Goal: Task Accomplishment & Management: Use online tool/utility

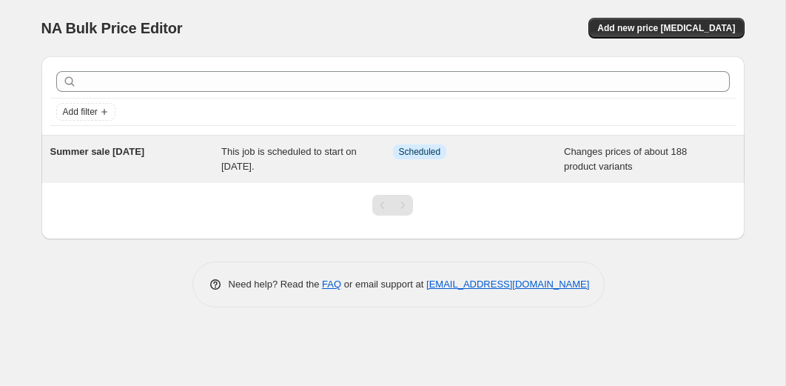
click at [252, 143] on div "Summer sale [DATE] This job is scheduled to start on [DATE]. Info Scheduled Cha…" at bounding box center [392, 158] width 703 height 47
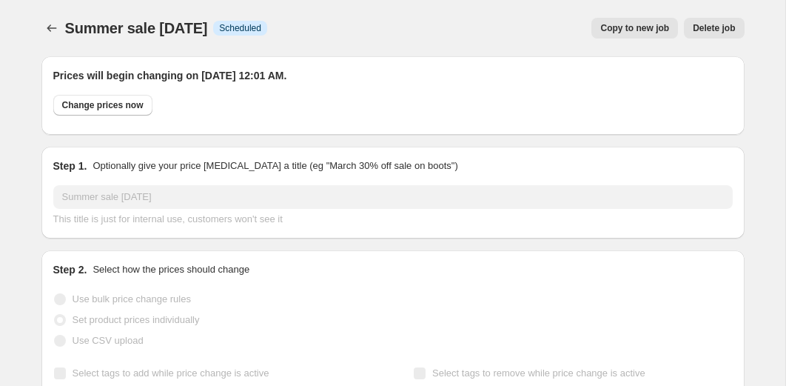
select select "collection"
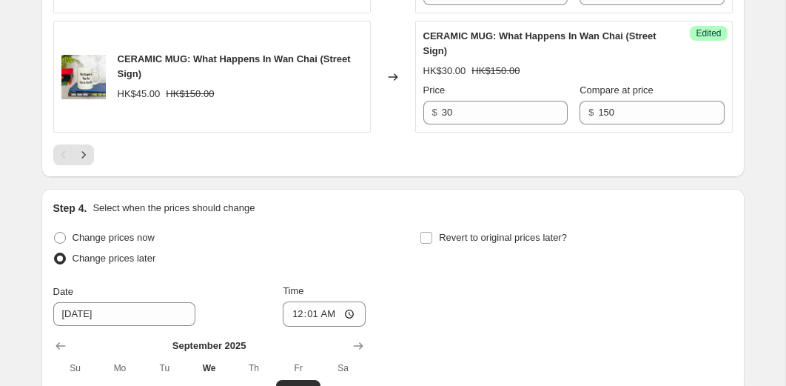
scroll to position [2780, 0]
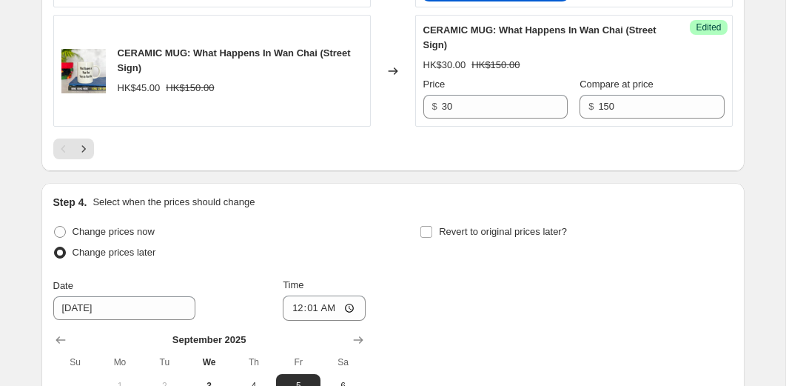
type input "80"
click at [429, 159] on div at bounding box center [393, 148] width 680 height 21
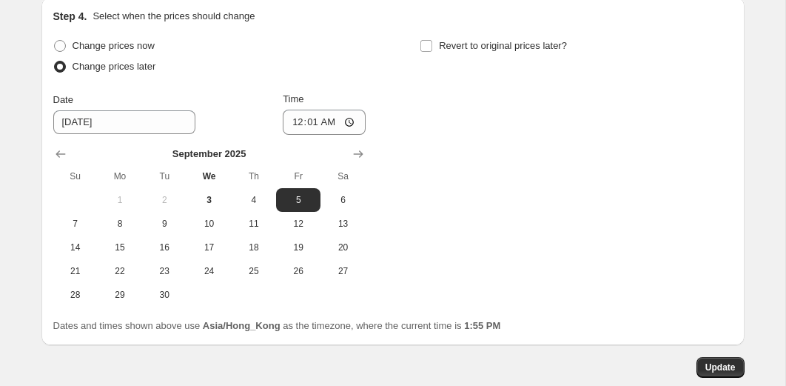
scroll to position [3122, 0]
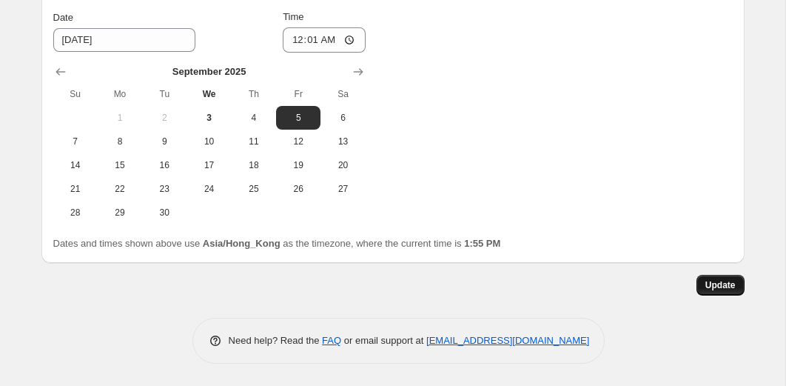
click at [718, 285] on span "Update" at bounding box center [721, 285] width 30 height 12
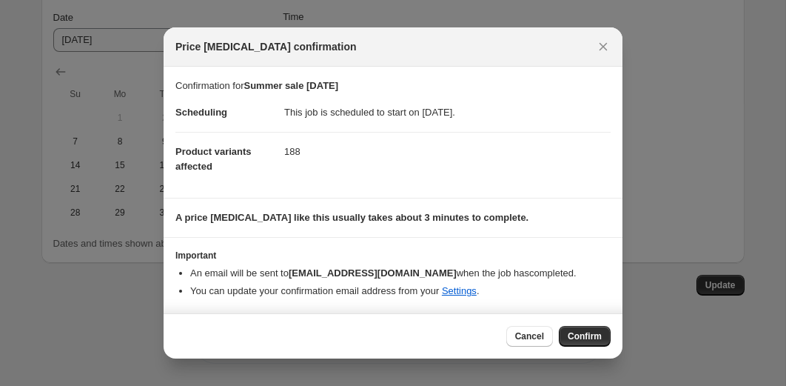
click at [571, 341] on span "Confirm" at bounding box center [585, 336] width 34 height 12
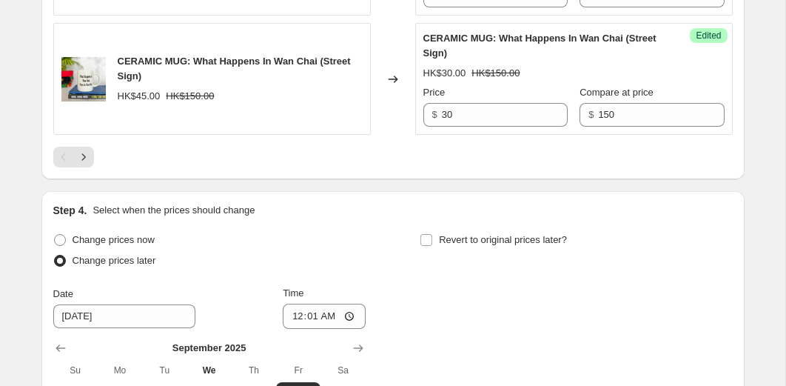
scroll to position [2792, 0]
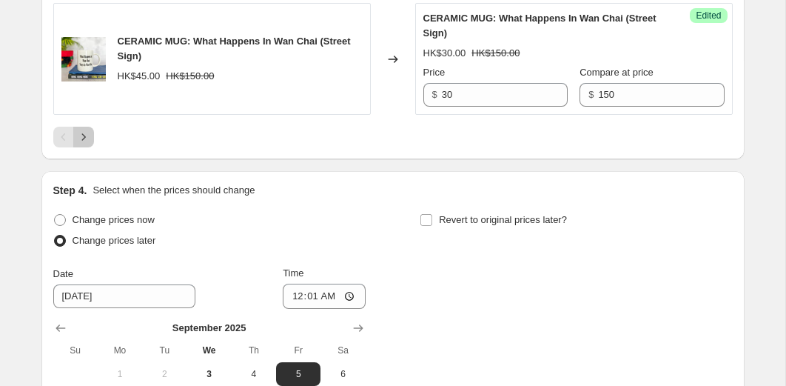
click at [84, 144] on icon "Next" at bounding box center [83, 137] width 15 height 15
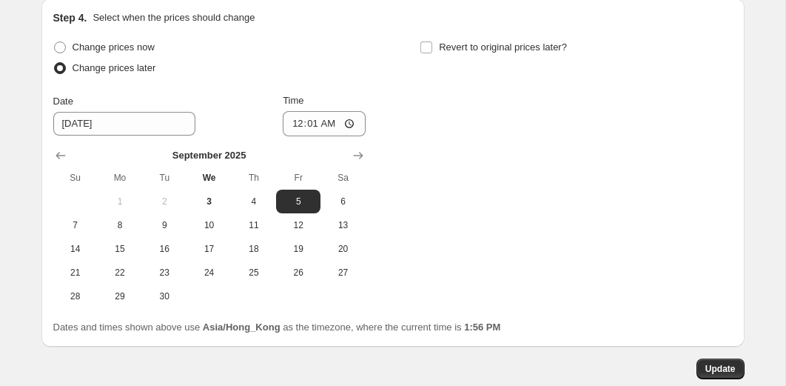
scroll to position [2955, 0]
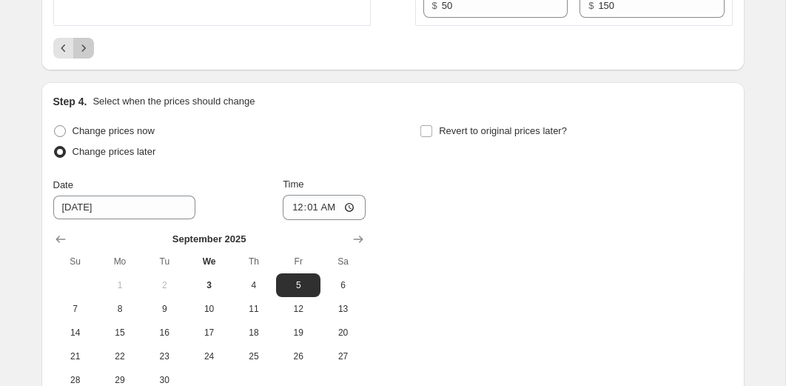
click at [90, 56] on icon "Next" at bounding box center [83, 48] width 15 height 15
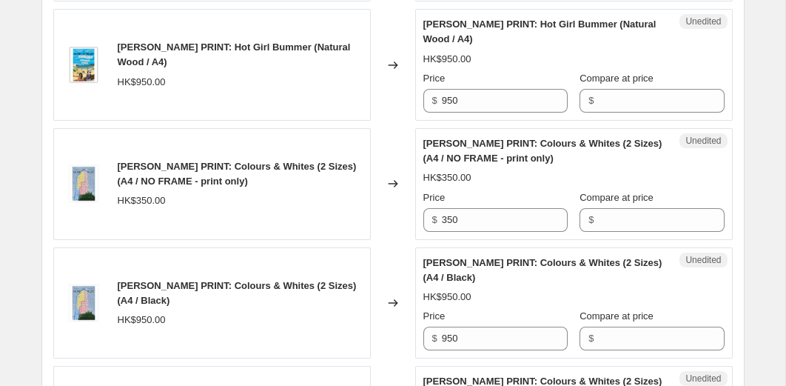
scroll to position [2502, 0]
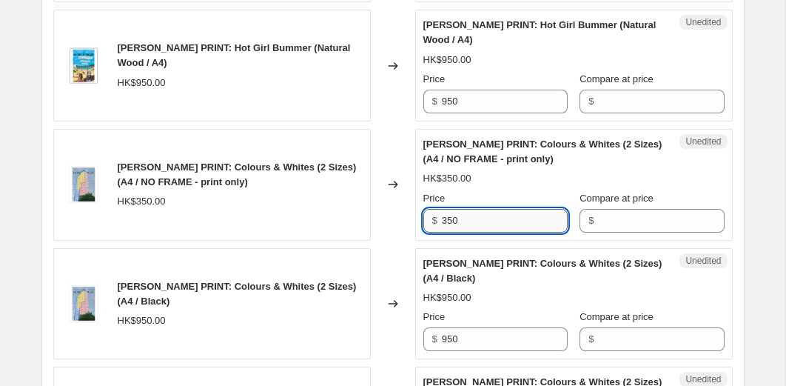
click at [530, 232] on input "350" at bounding box center [505, 221] width 126 height 24
type input "175"
click at [659, 232] on input "Compare at price" at bounding box center [661, 221] width 126 height 24
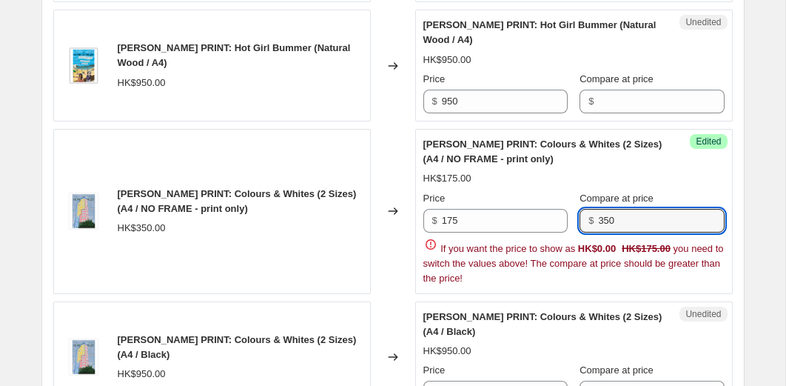
type input "350"
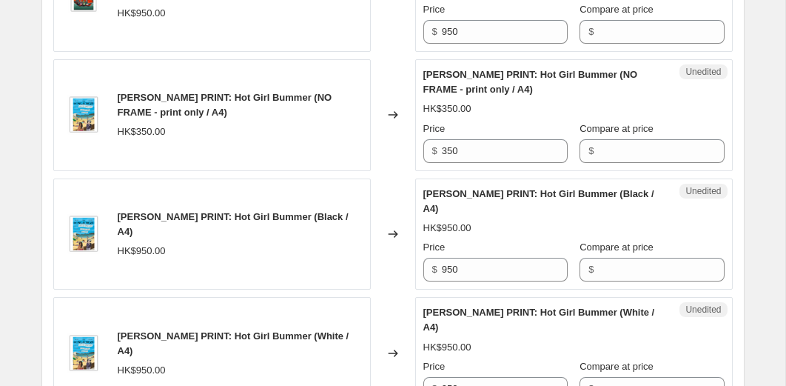
scroll to position [2094, 0]
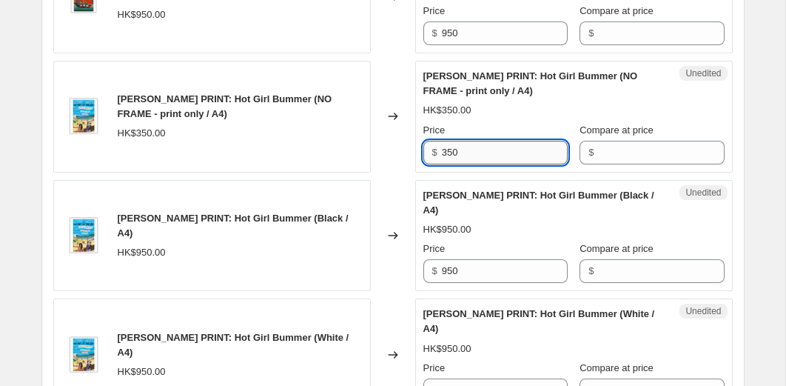
click at [479, 164] on input "350" at bounding box center [505, 153] width 126 height 24
type input "175"
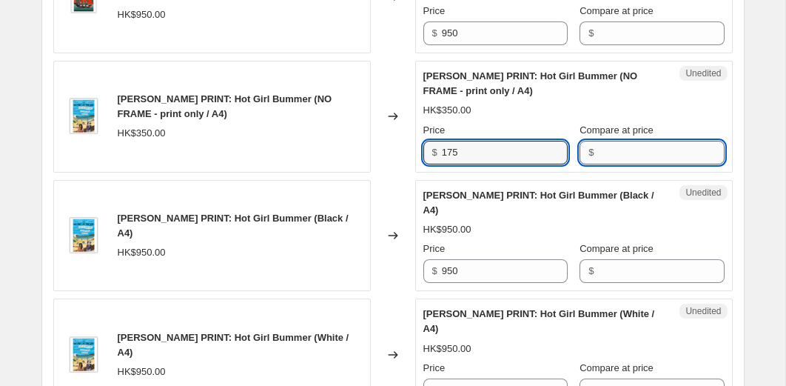
click at [624, 164] on input "Compare at price" at bounding box center [661, 153] width 126 height 24
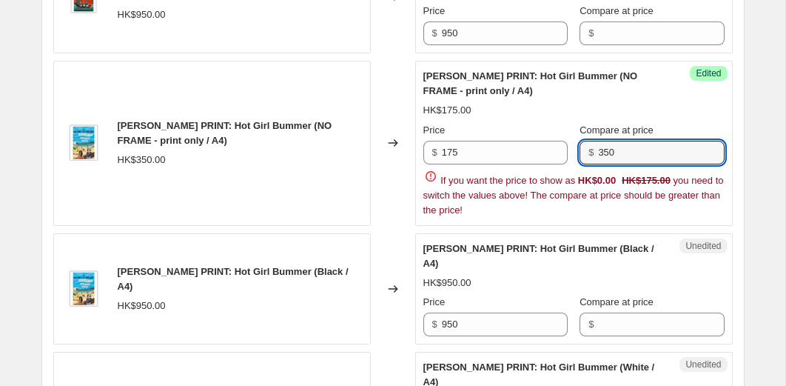
type input "350"
click at [394, 138] on div "Changed to" at bounding box center [393, 143] width 44 height 165
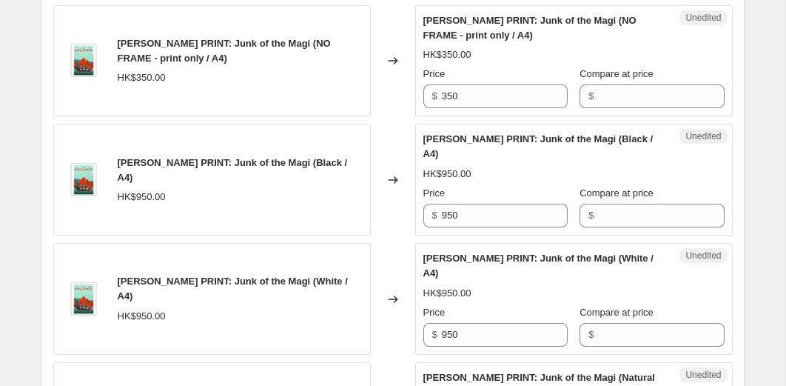
scroll to position [1672, 0]
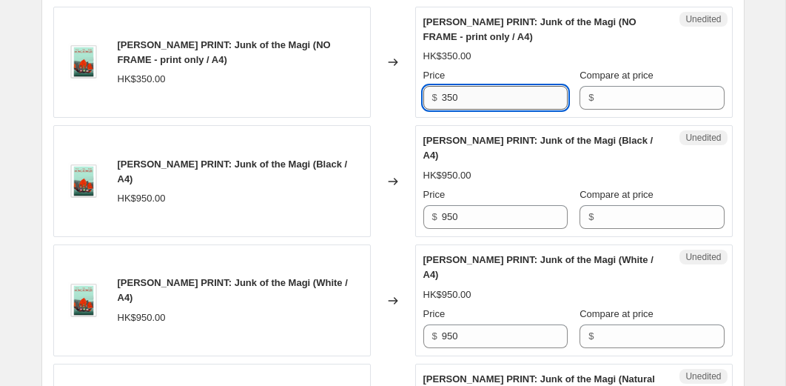
click at [455, 110] on input "350" at bounding box center [505, 98] width 126 height 24
type input "175"
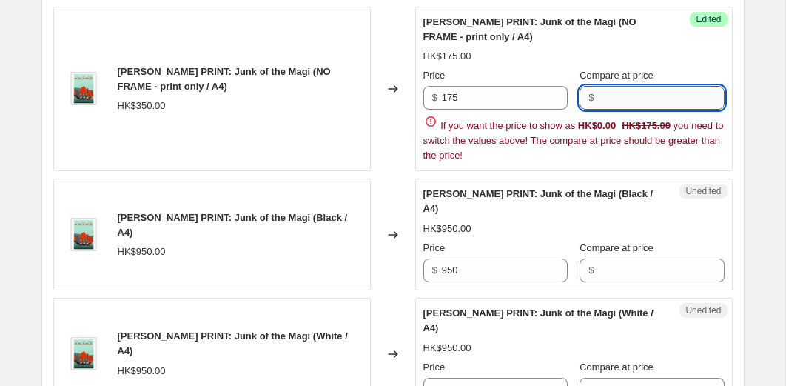
click at [618, 110] on input "Compare at price" at bounding box center [661, 98] width 126 height 24
type input "350"
click at [397, 80] on div "Changed to" at bounding box center [393, 89] width 44 height 165
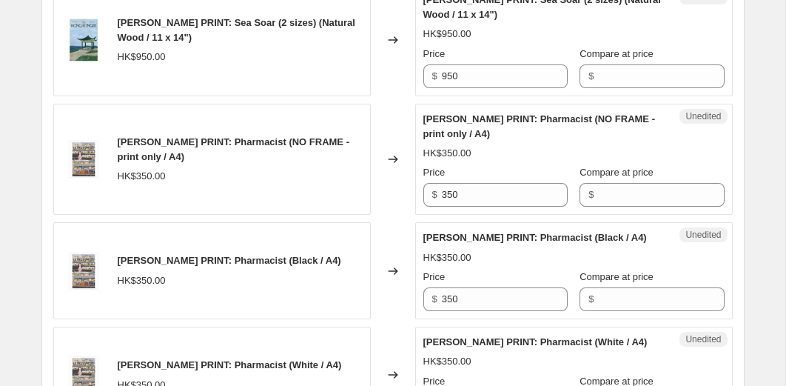
scroll to position [1126, 0]
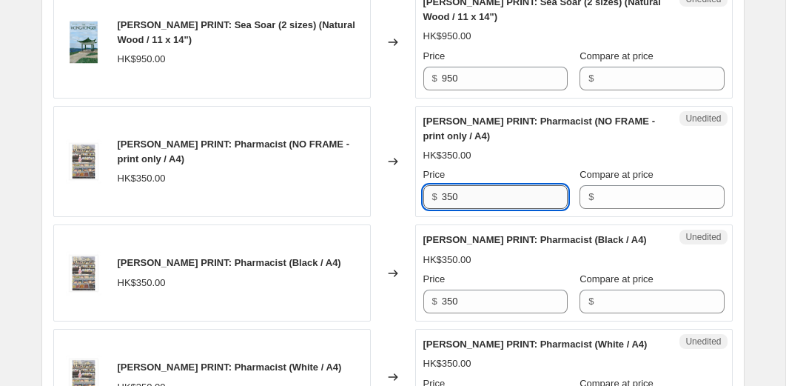
click at [462, 195] on input "350" at bounding box center [505, 197] width 126 height 24
type input "175"
click at [631, 193] on input "Compare at price" at bounding box center [661, 197] width 126 height 24
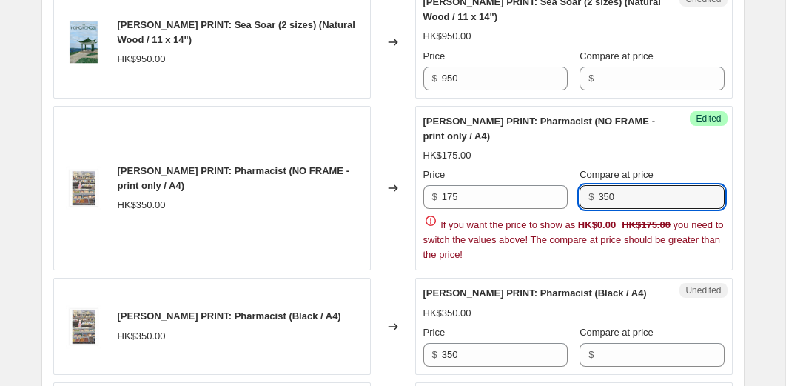
type input "350"
click at [397, 139] on div "Changed to" at bounding box center [393, 188] width 44 height 165
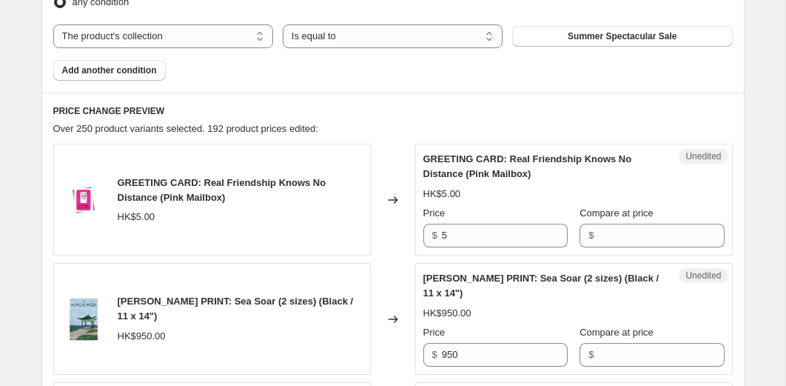
scroll to position [608, 0]
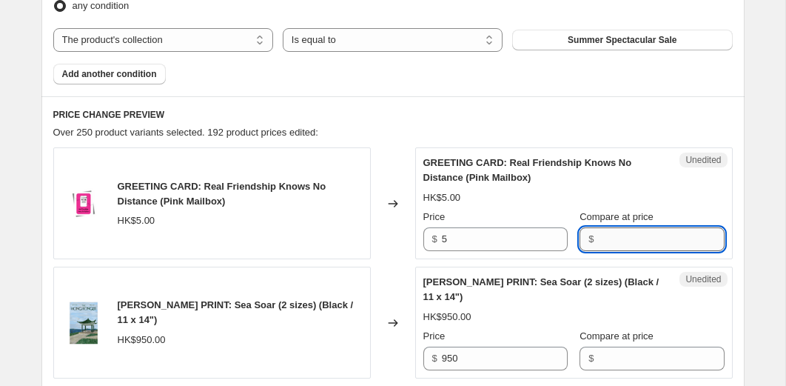
click at [607, 235] on input "Compare at price" at bounding box center [661, 239] width 126 height 24
type input "35"
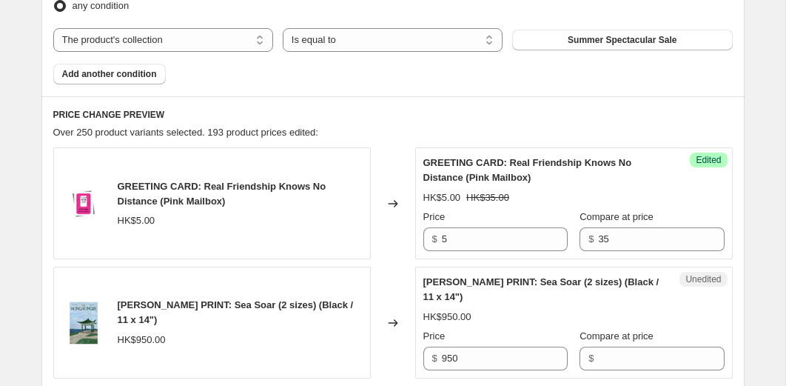
click at [384, 267] on div "Changed to" at bounding box center [393, 323] width 44 height 112
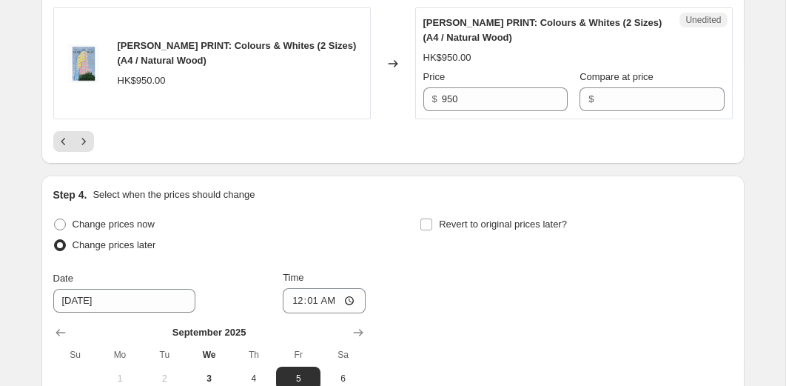
scroll to position [3270, 0]
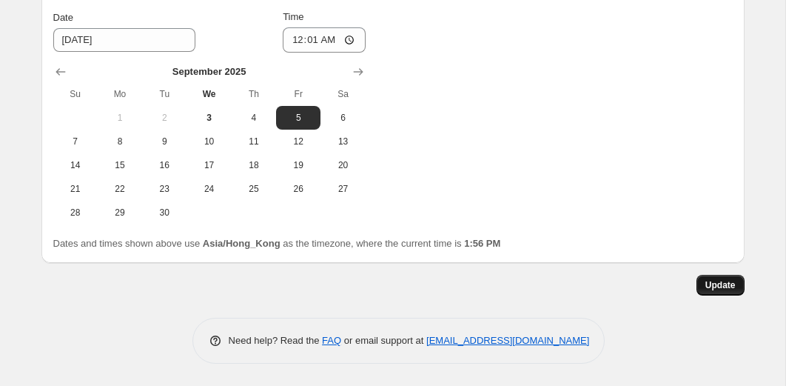
click at [724, 282] on span "Update" at bounding box center [721, 285] width 30 height 12
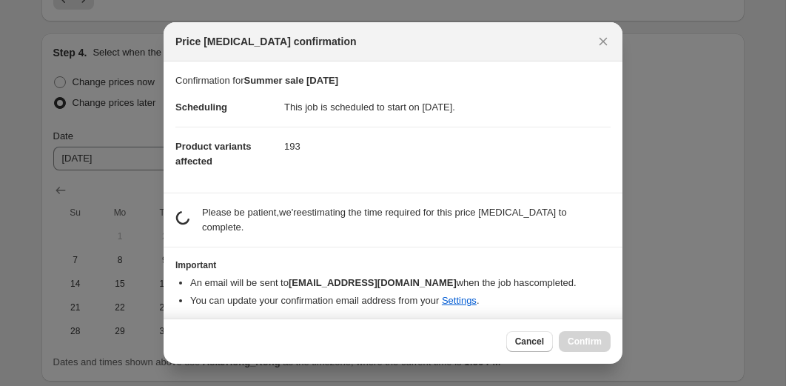
scroll to position [0, 0]
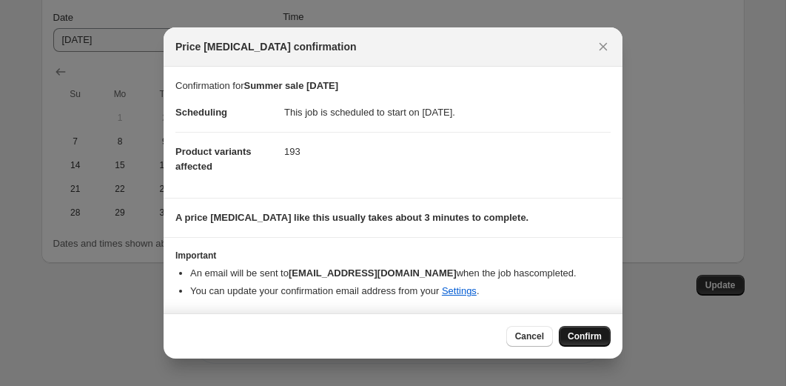
click at [580, 338] on span "Confirm" at bounding box center [585, 336] width 34 height 12
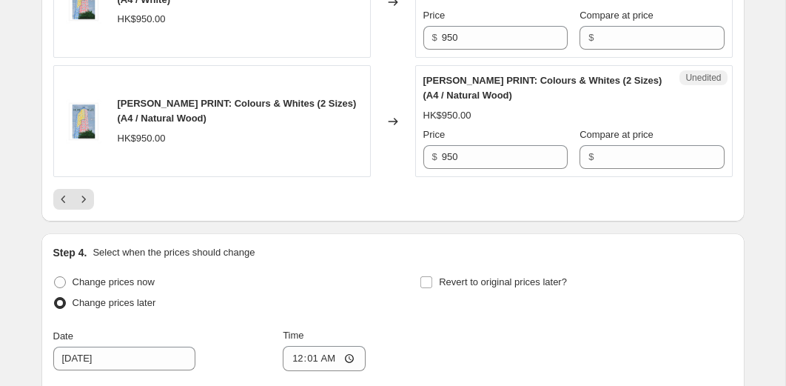
scroll to position [2911, 0]
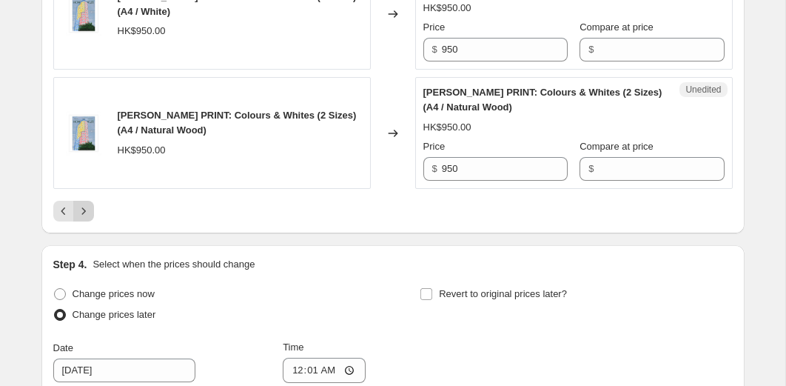
click at [83, 218] on icon "Next" at bounding box center [83, 211] width 15 height 15
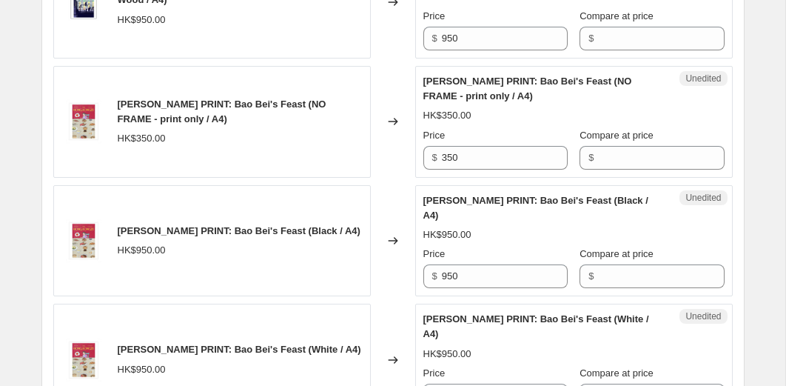
scroll to position [1046, 0]
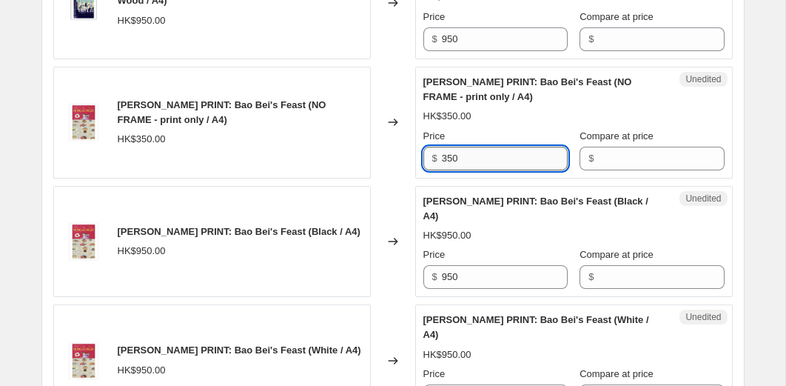
click at [475, 158] on input "350" at bounding box center [505, 159] width 126 height 24
type input "3"
type input "175"
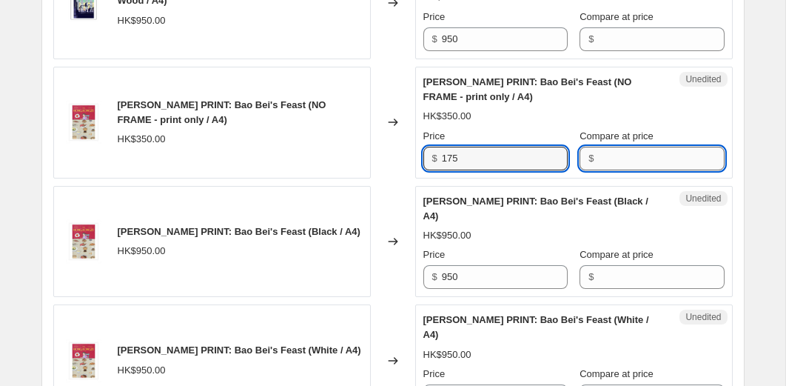
click at [611, 165] on input "Compare at price" at bounding box center [661, 159] width 126 height 24
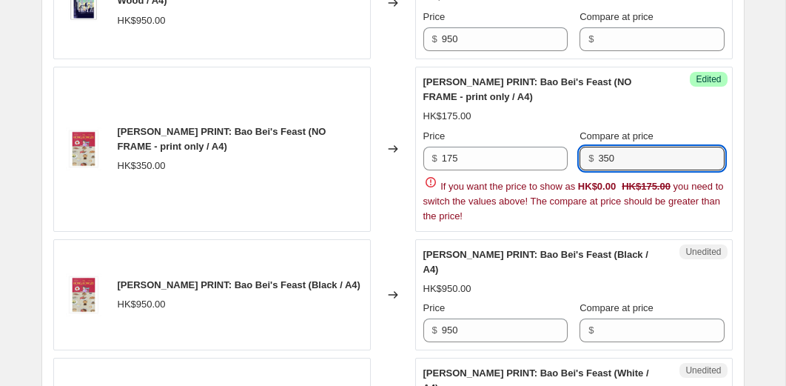
type input "350"
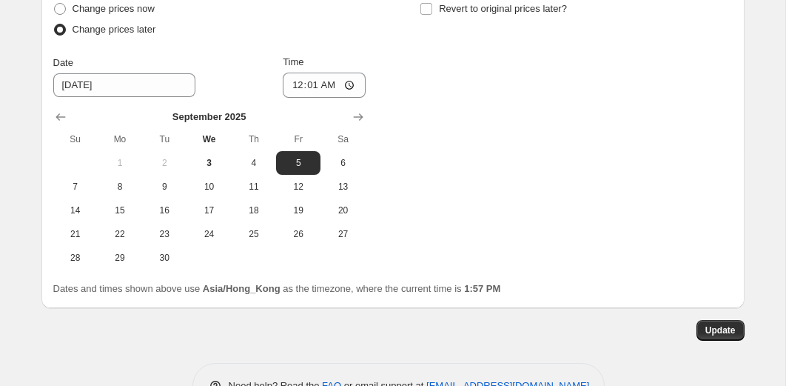
scroll to position [3226, 0]
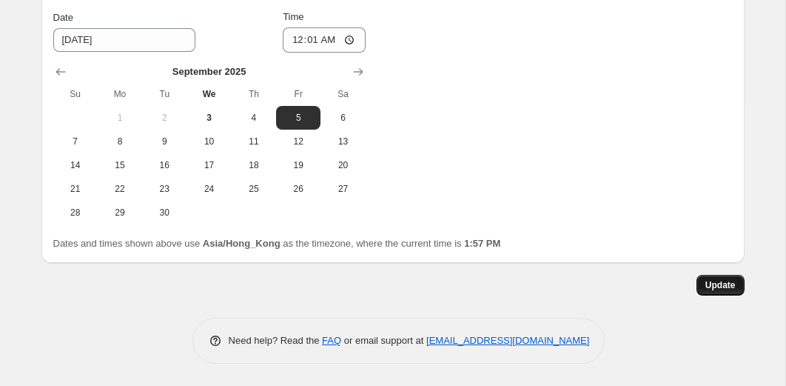
click at [700, 287] on button "Update" at bounding box center [721, 285] width 48 height 21
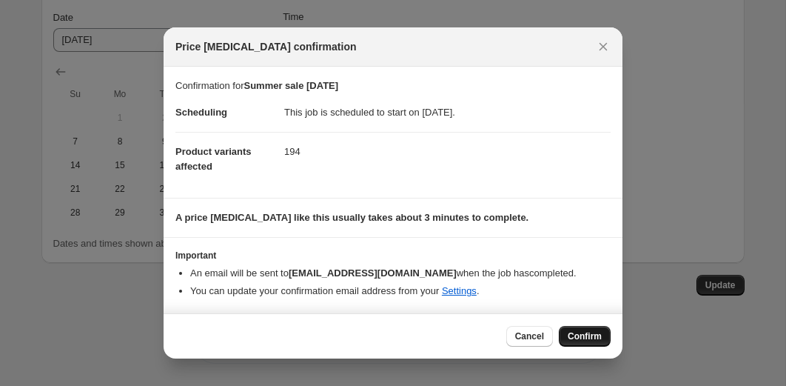
click at [568, 334] on span "Confirm" at bounding box center [585, 336] width 34 height 12
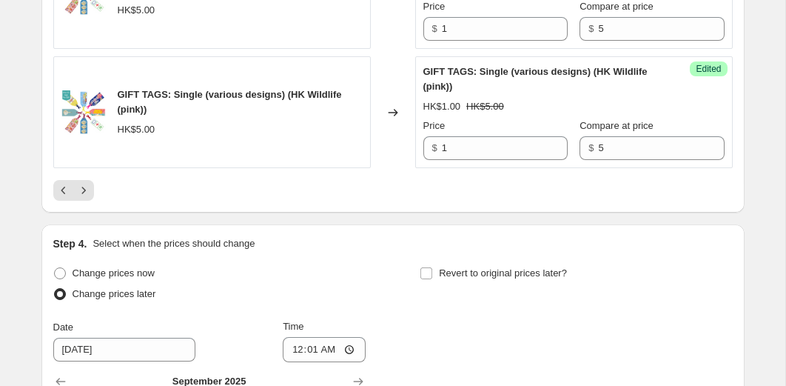
scroll to position [2892, 0]
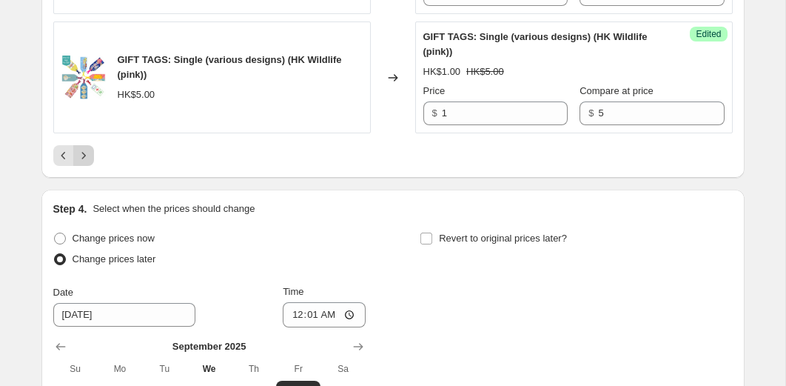
click at [88, 166] on button "Next" at bounding box center [83, 155] width 21 height 21
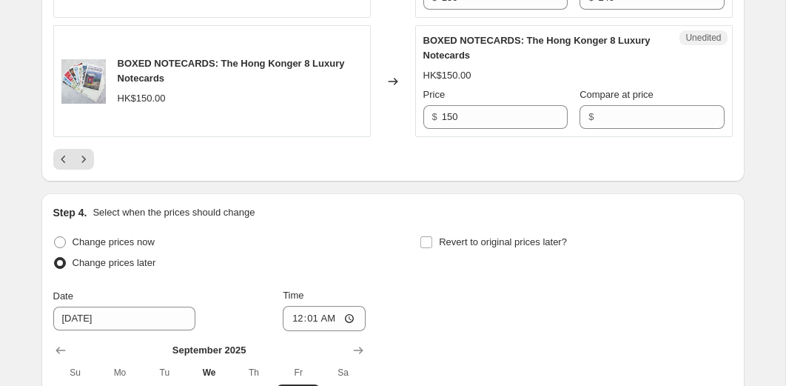
scroll to position [2724, 0]
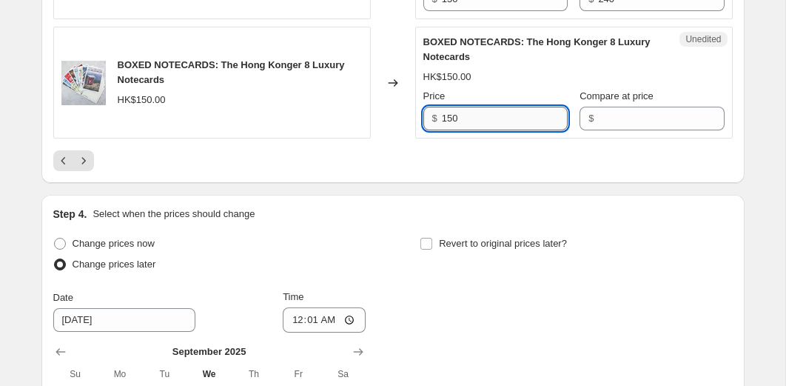
click at [458, 130] on input "150" at bounding box center [505, 119] width 126 height 24
type input "88"
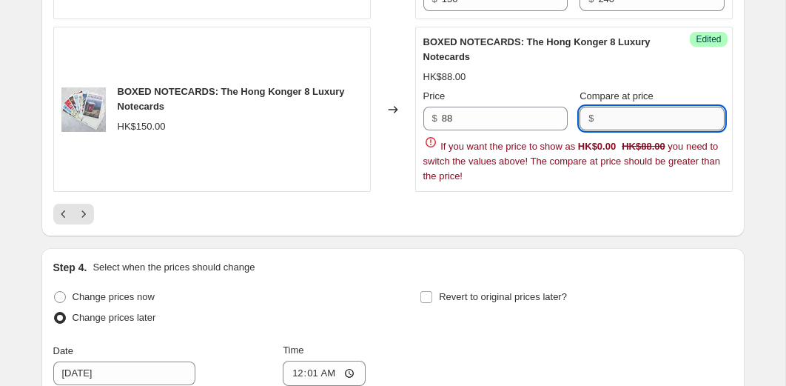
click at [616, 130] on input "Compare at price" at bounding box center [661, 119] width 126 height 24
type input "150"
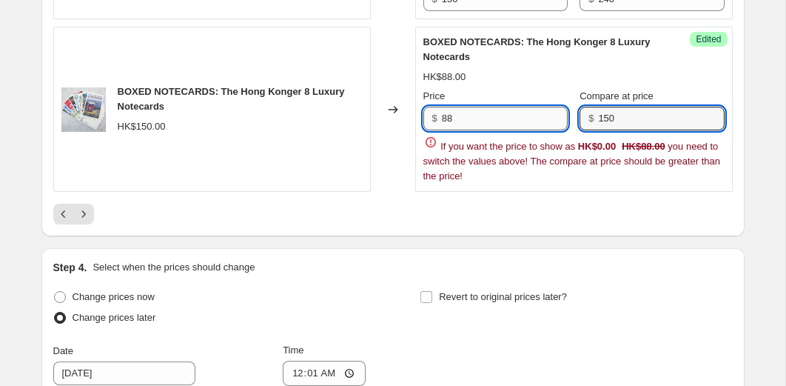
click at [543, 130] on input "88" at bounding box center [505, 119] width 126 height 24
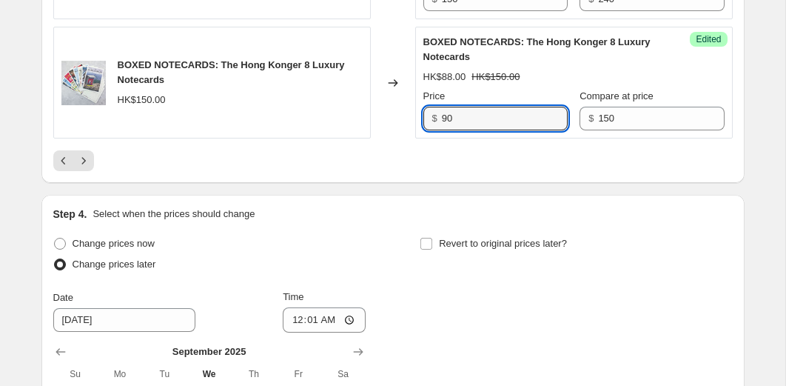
type input "90"
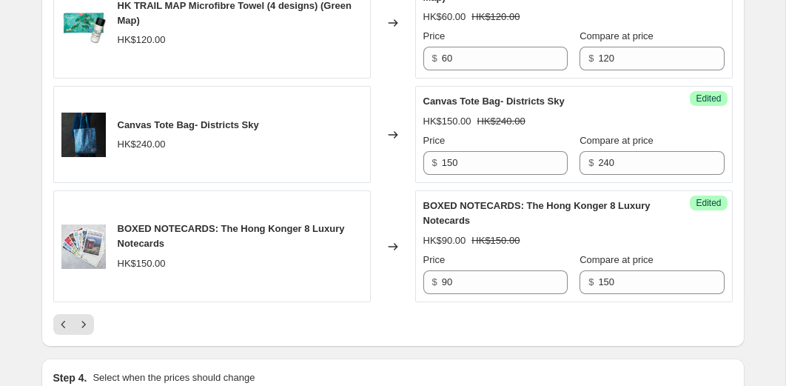
scroll to position [2555, 0]
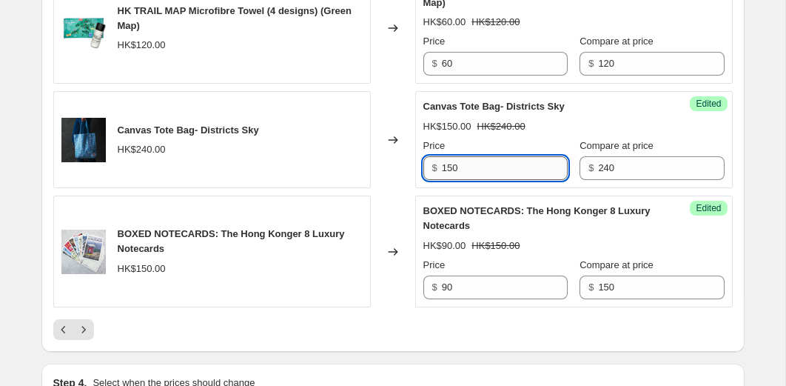
click at [455, 180] on input "150" at bounding box center [505, 168] width 126 height 24
click at [470, 180] on input "150" at bounding box center [505, 168] width 126 height 24
type input "140"
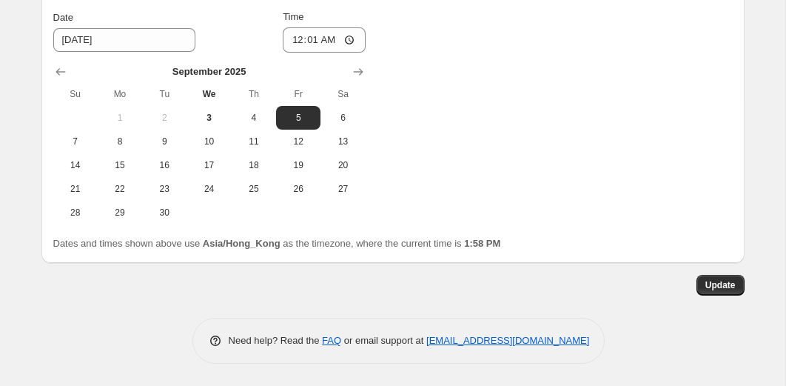
scroll to position [3078, 0]
click at [703, 291] on button "Update" at bounding box center [721, 285] width 48 height 21
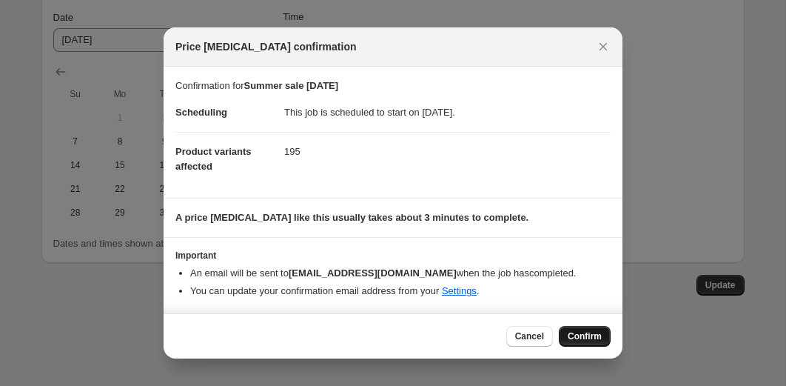
click at [600, 341] on span "Confirm" at bounding box center [585, 336] width 34 height 12
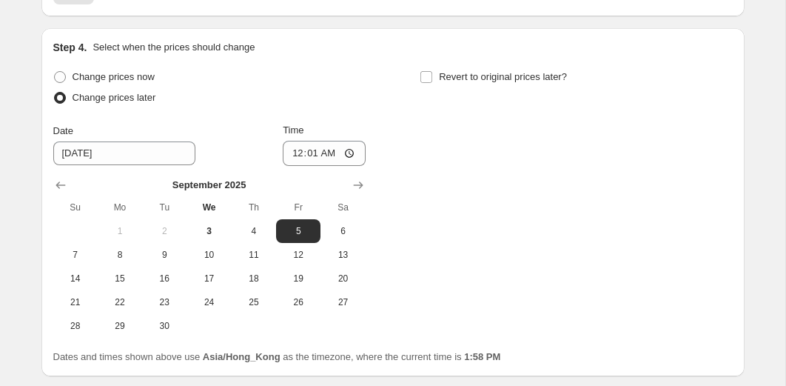
scroll to position [2783, 0]
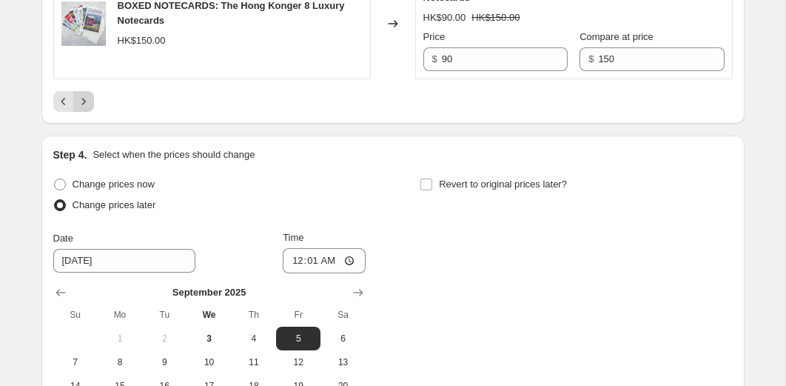
click at [87, 109] on icon "Next" at bounding box center [83, 101] width 15 height 15
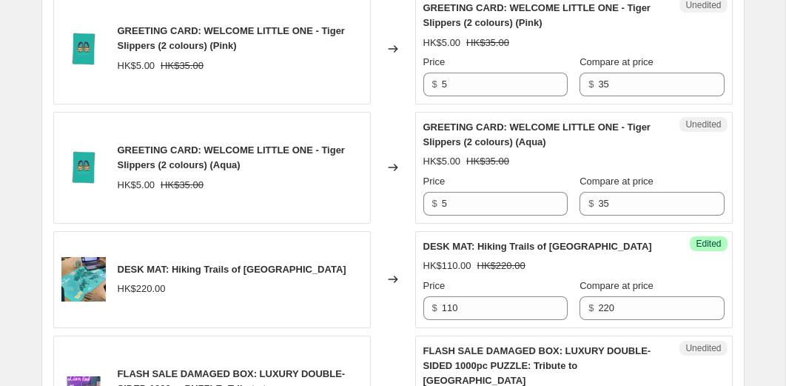
scroll to position [1890, 0]
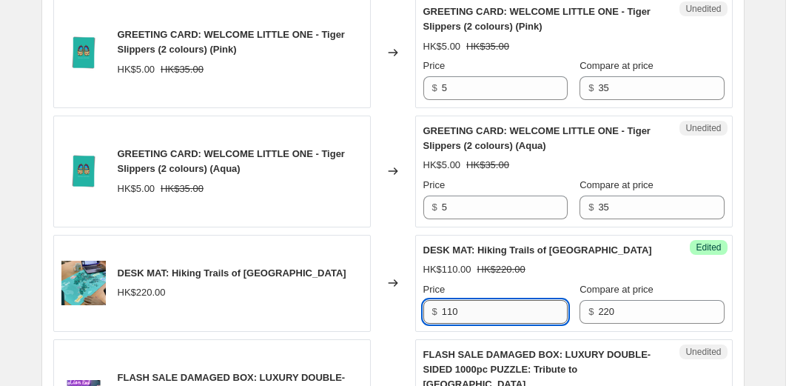
click at [468, 311] on input "110" at bounding box center [505, 312] width 126 height 24
type input "100"
click at [472, 311] on input "100" at bounding box center [505, 312] width 126 height 24
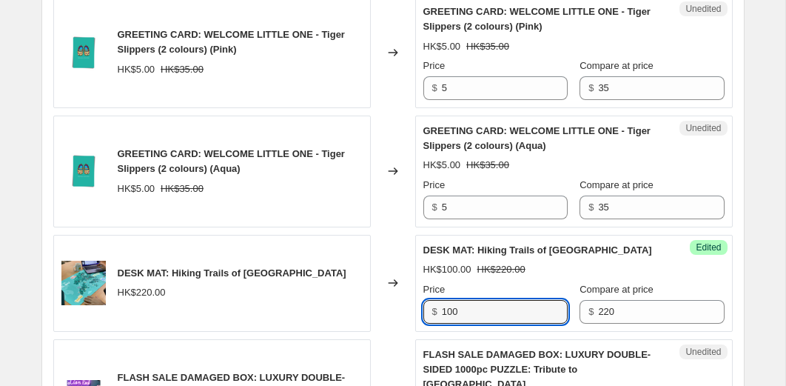
click at [405, 320] on div "Changed to" at bounding box center [393, 283] width 44 height 97
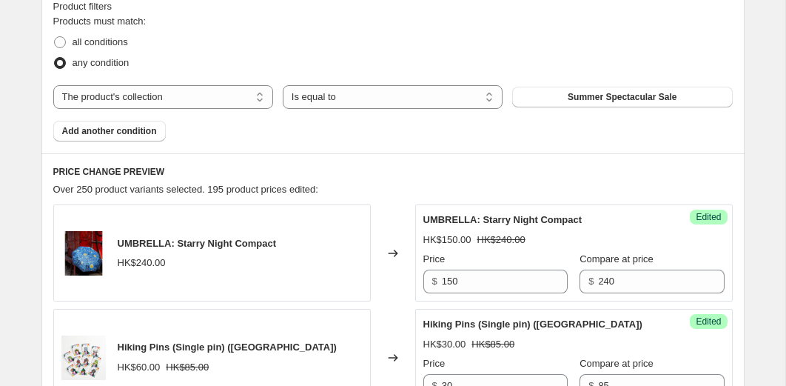
scroll to position [550, 0]
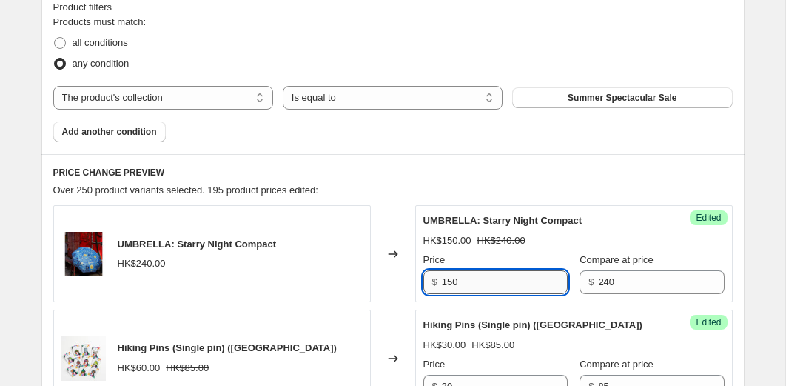
click at [471, 275] on input "150" at bounding box center [505, 282] width 126 height 24
type input "140"
click at [369, 295] on div "UMBRELLA: Starry Night Compact HK$240.00" at bounding box center [212, 253] width 318 height 97
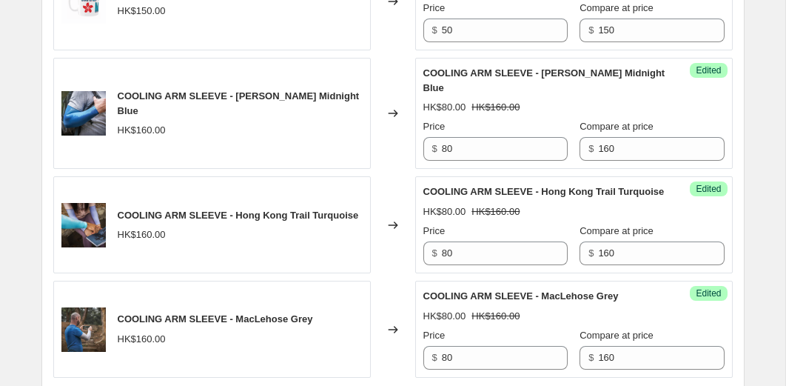
scroll to position [3152, 0]
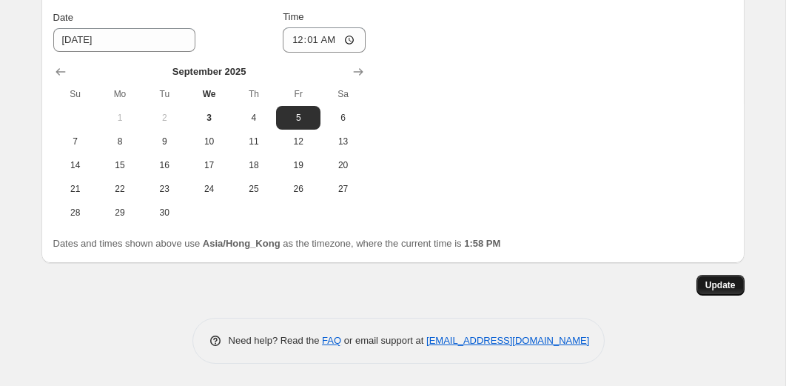
click at [736, 287] on button "Update" at bounding box center [721, 285] width 48 height 21
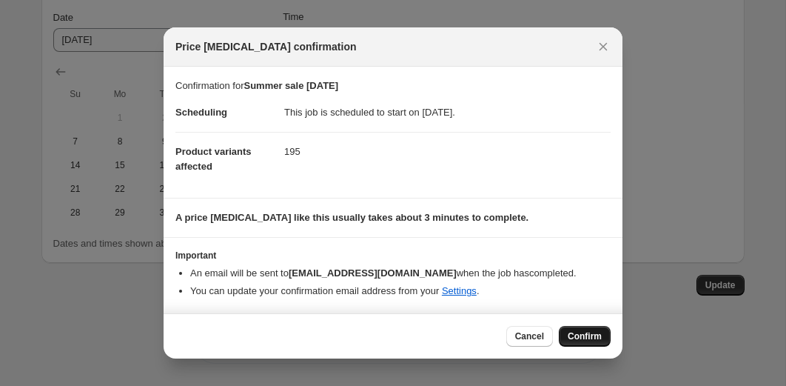
click at [598, 336] on span "Confirm" at bounding box center [585, 336] width 34 height 12
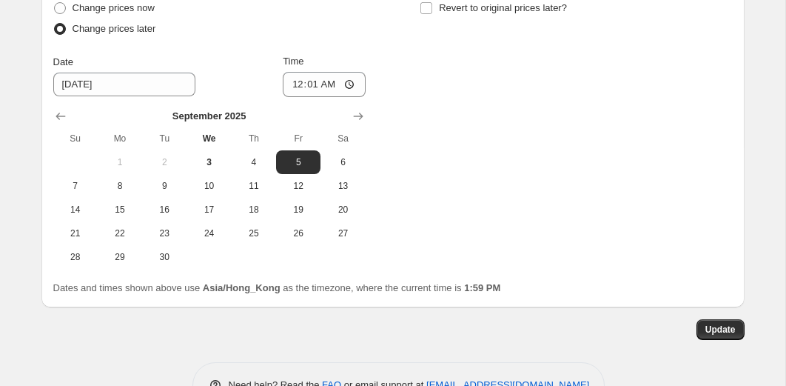
scroll to position [3096, 0]
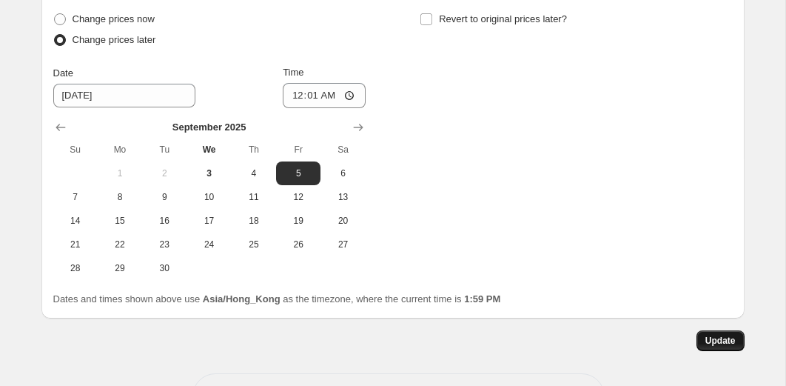
click at [724, 342] on span "Update" at bounding box center [721, 341] width 30 height 12
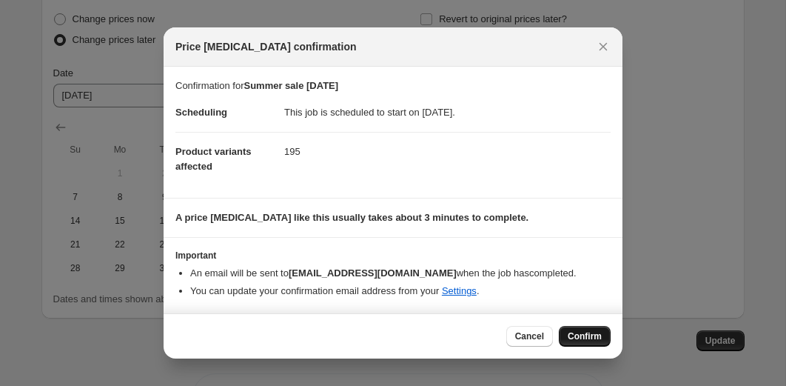
click at [582, 337] on span "Confirm" at bounding box center [585, 336] width 34 height 12
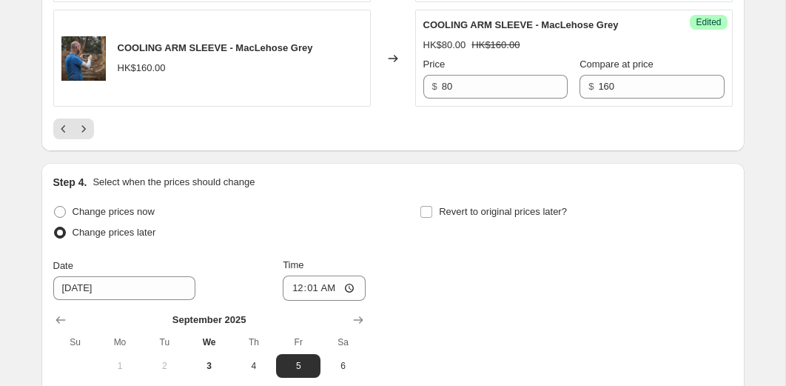
scroll to position [2962, 0]
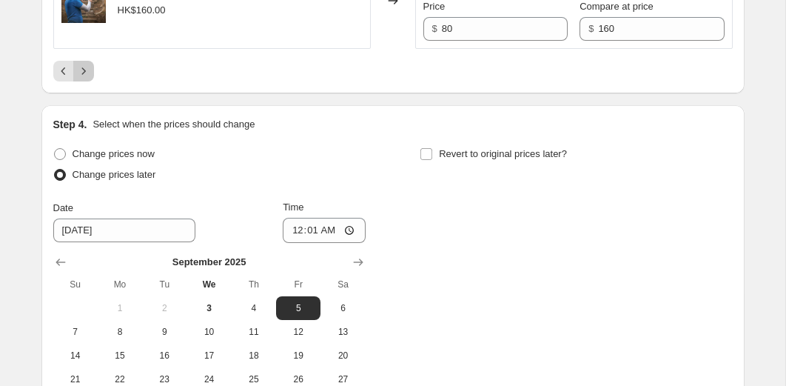
click at [82, 75] on icon "Next" at bounding box center [83, 71] width 15 height 15
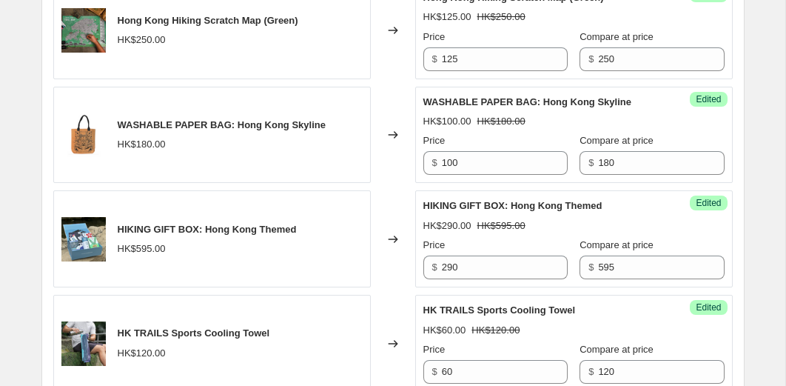
scroll to position [2146, 0]
